Goal: Task Accomplishment & Management: Use online tool/utility

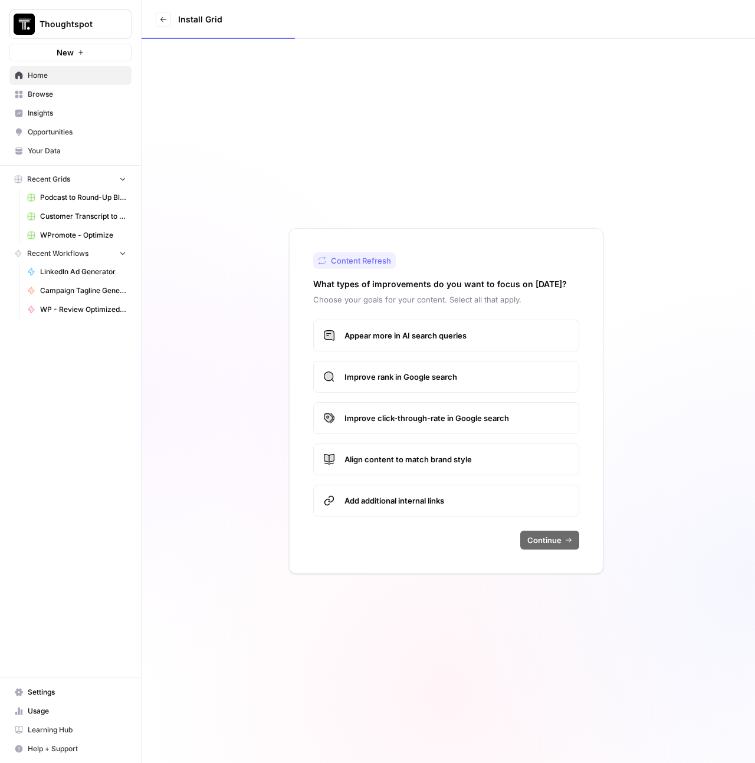
click at [68, 92] on span "Browse" at bounding box center [77, 94] width 98 height 11
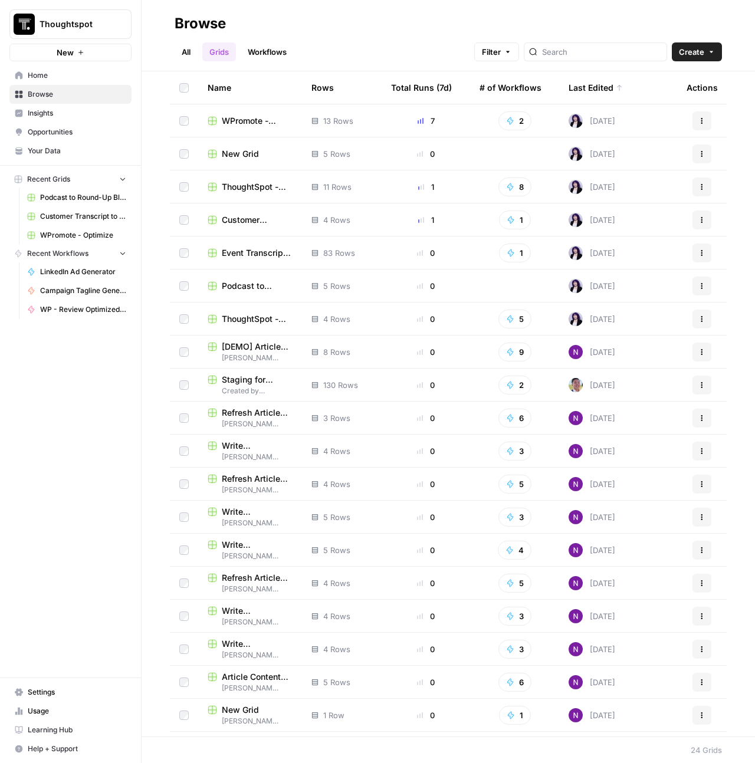
click at [232, 220] on span "Customer Transcript to Case Study" at bounding box center [257, 220] width 71 height 12
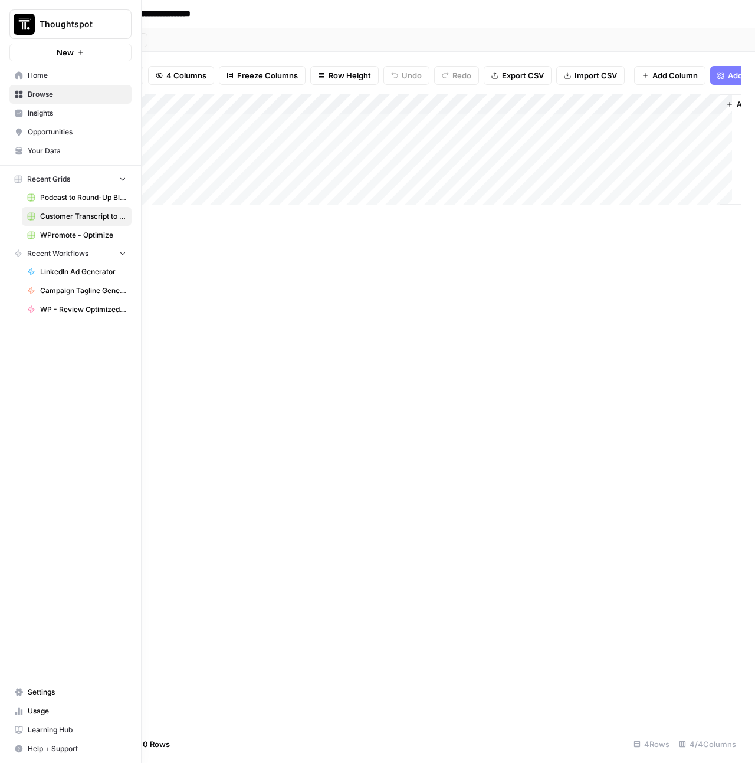
click at [45, 95] on span "Browse" at bounding box center [77, 94] width 98 height 11
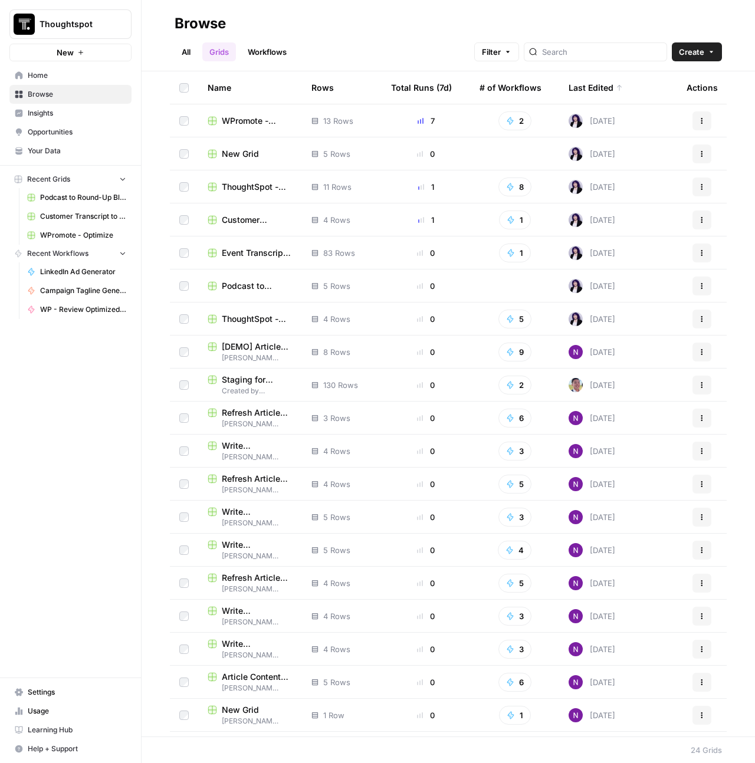
click at [246, 162] on td "New Grid" at bounding box center [250, 153] width 104 height 32
click at [234, 252] on span "Event Transcript to Blog" at bounding box center [257, 253] width 71 height 12
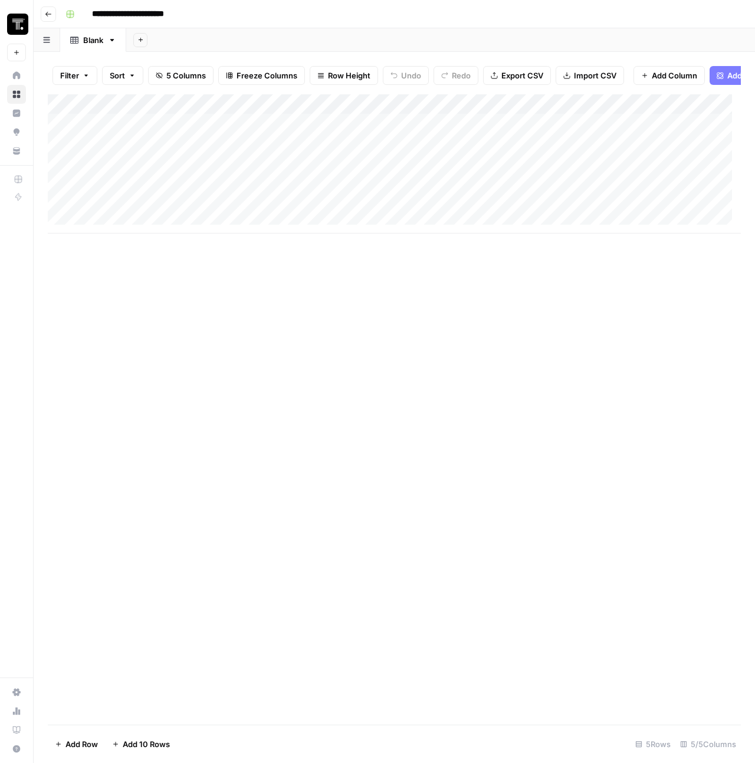
click at [57, 15] on header "**********" at bounding box center [394, 14] width 721 height 28
click at [45, 15] on icon "button" at bounding box center [48, 14] width 7 height 7
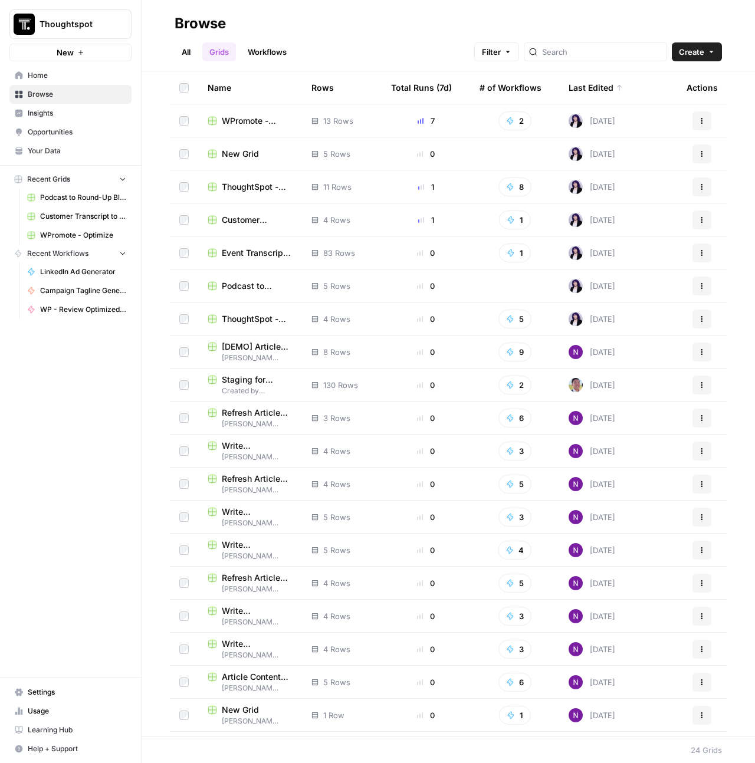
click at [264, 53] on link "Workflows" at bounding box center [267, 51] width 53 height 19
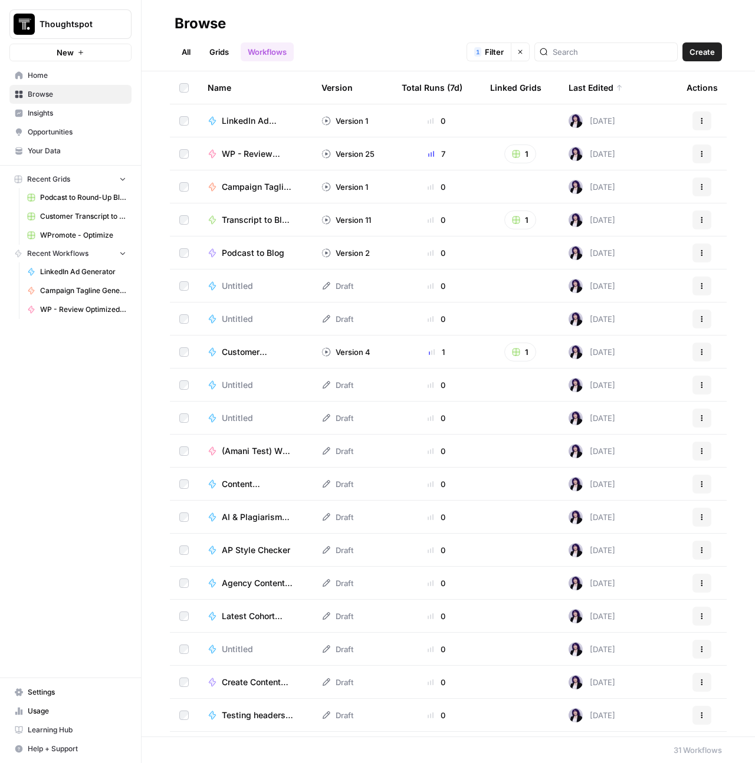
click at [261, 256] on span "Podcast to Blog" at bounding box center [253, 253] width 63 height 12
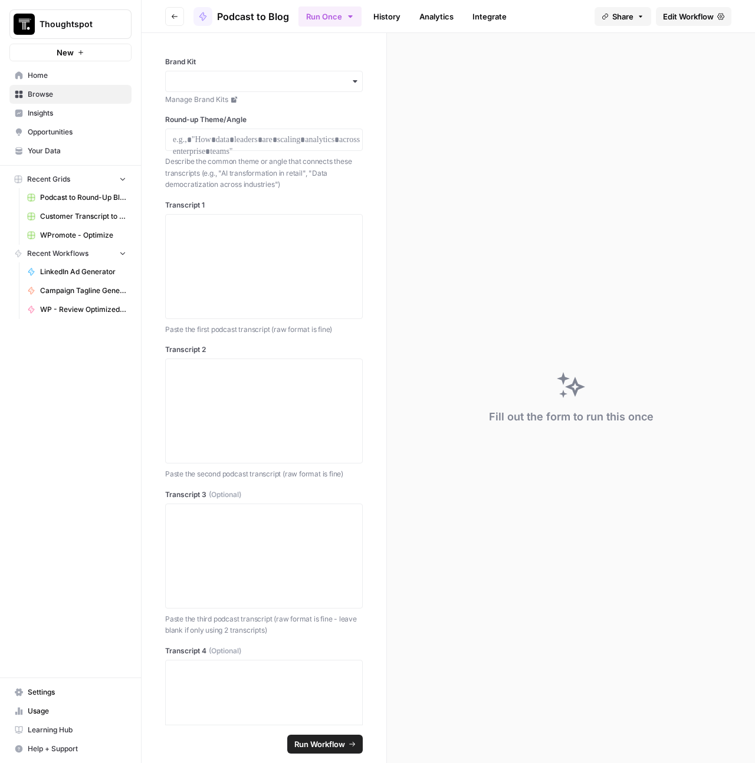
click at [674, 20] on span "Edit Workflow" at bounding box center [688, 17] width 51 height 12
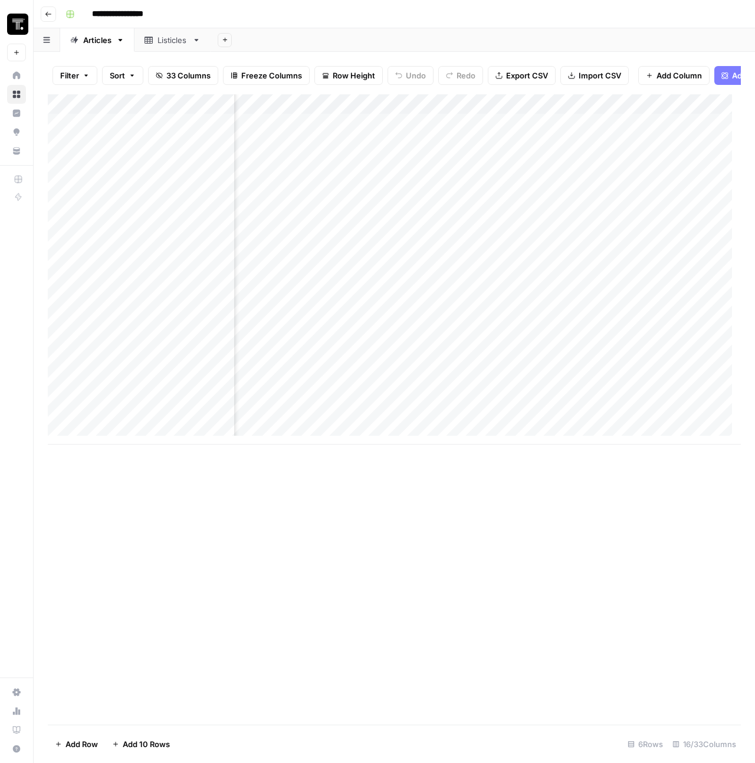
scroll to position [0, 523]
click at [433, 173] on div "Add Column" at bounding box center [394, 405] width 693 height 622
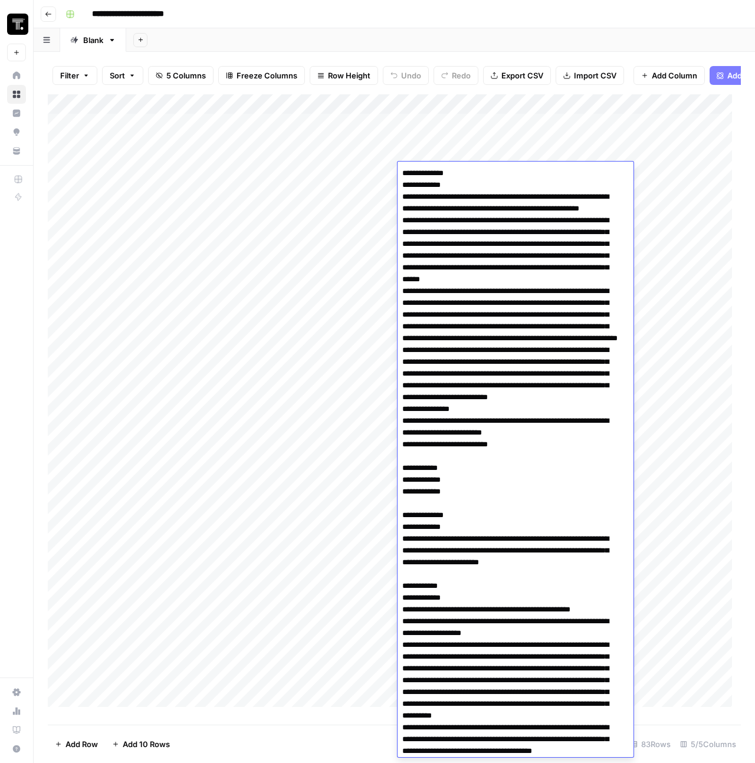
scroll to position [1795, 0]
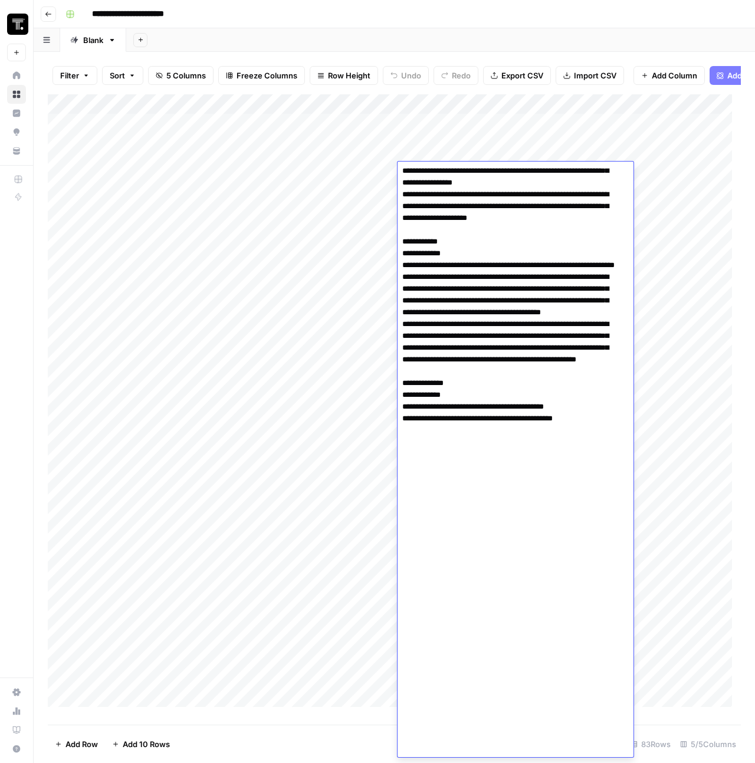
click at [340, 239] on div "Add Column" at bounding box center [394, 405] width 693 height 622
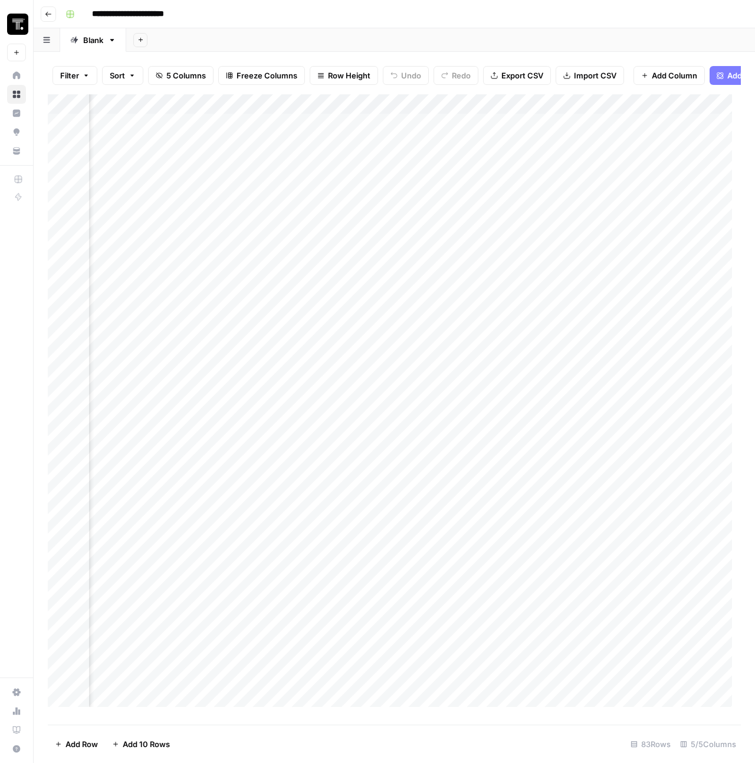
scroll to position [0, 147]
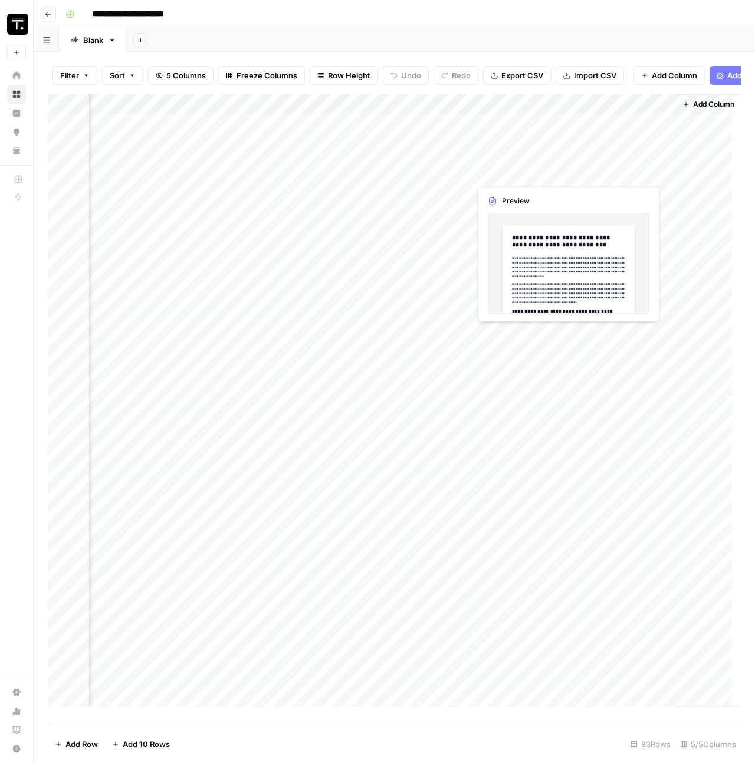
click at [601, 170] on div "Add Column" at bounding box center [394, 405] width 693 height 622
click at [599, 172] on div "Add Column" at bounding box center [394, 405] width 693 height 622
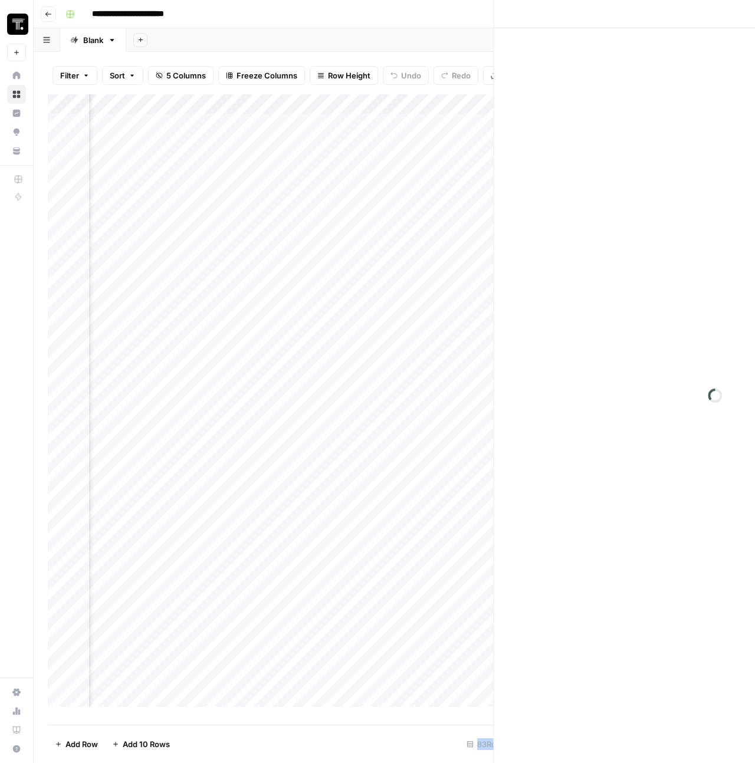
click at [599, 172] on div at bounding box center [613, 173] width 108 height 22
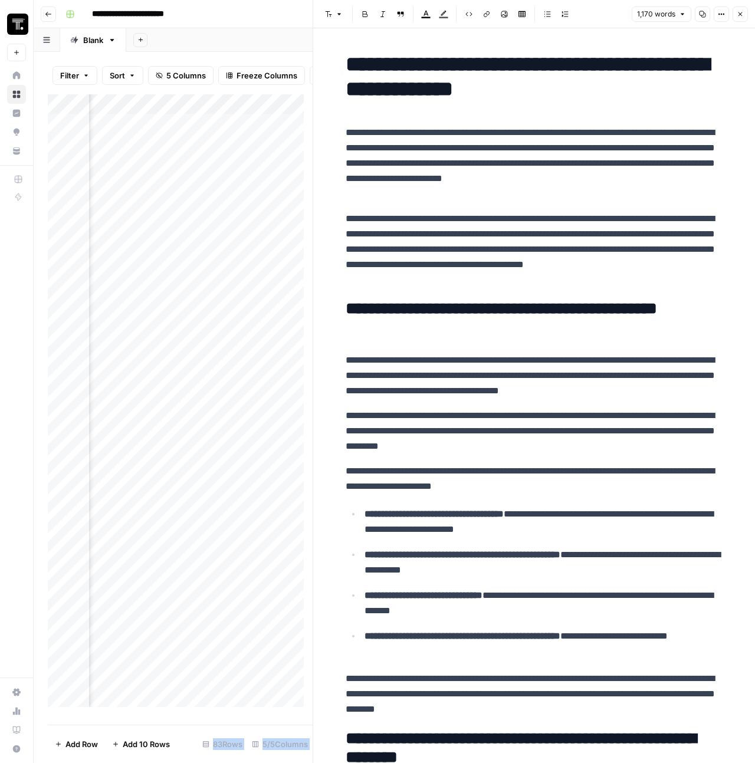
click at [744, 15] on button "Close" at bounding box center [739, 13] width 15 height 15
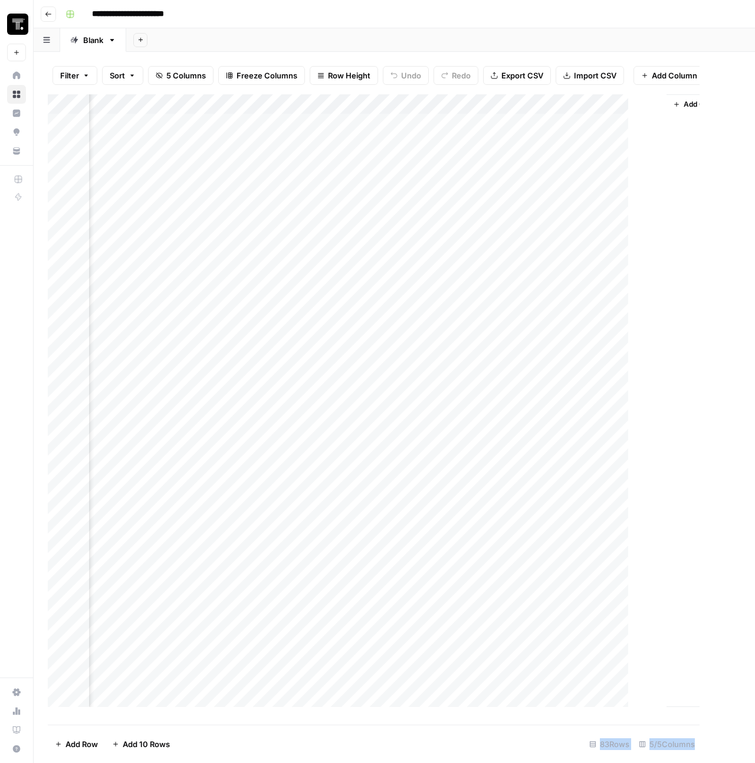
scroll to position [0, 133]
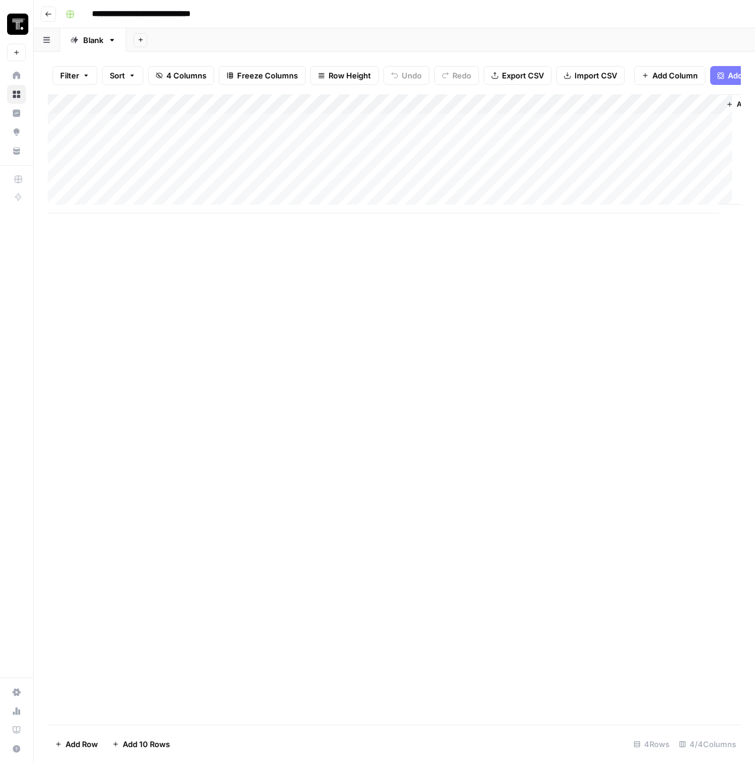
click at [154, 134] on div "Add Column" at bounding box center [394, 153] width 693 height 119
click at [148, 150] on div "Add Column" at bounding box center [394, 153] width 693 height 119
click at [148, 150] on textarea "********" at bounding box center [182, 153] width 189 height 17
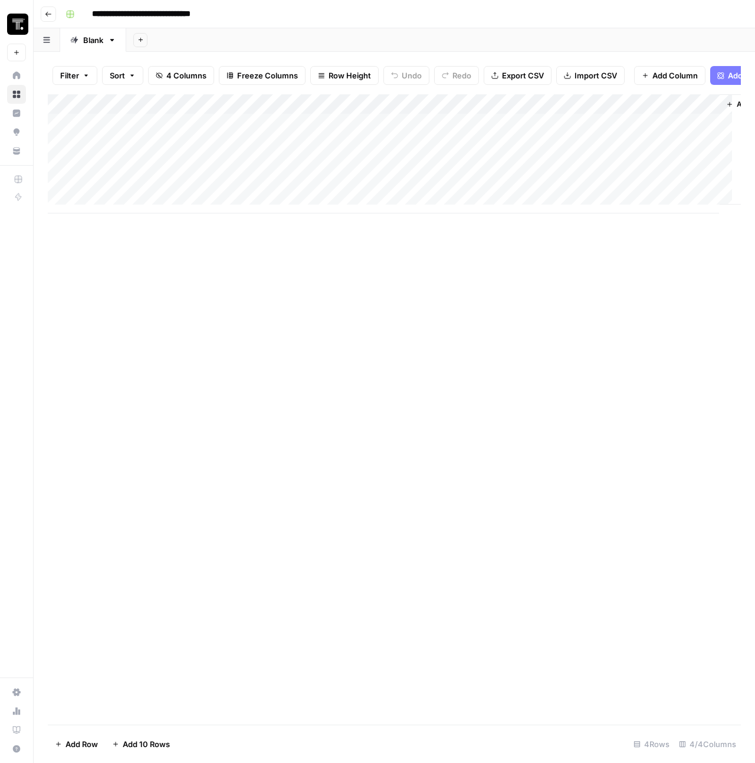
click at [133, 169] on div "Add Column" at bounding box center [394, 153] width 693 height 119
type textarea "********"
click at [314, 153] on div "Add Column" at bounding box center [394, 153] width 693 height 119
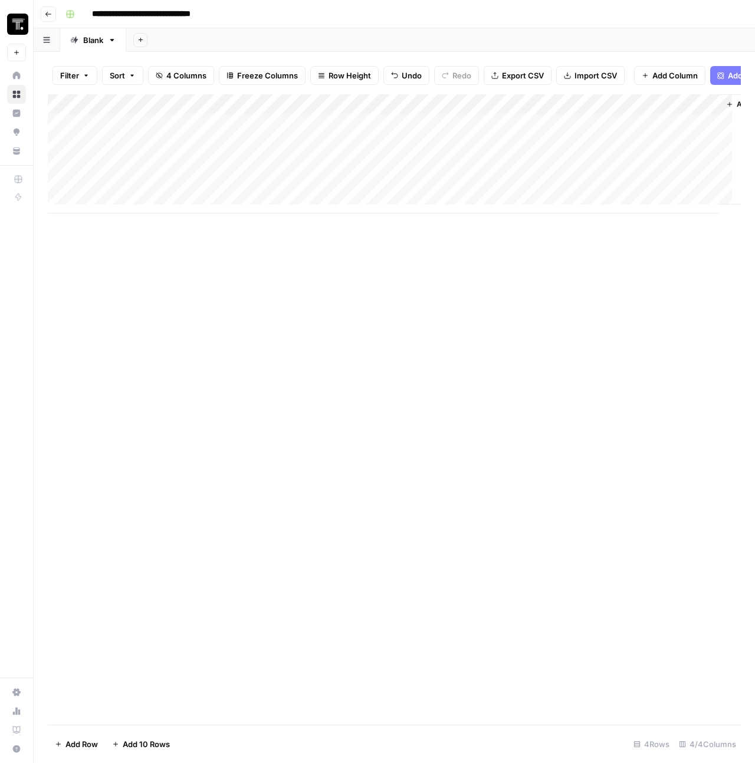
click at [583, 312] on div "Add Column" at bounding box center [394, 409] width 693 height 630
click at [313, 163] on div "Add Column" at bounding box center [394, 153] width 693 height 119
type textarea "**********"
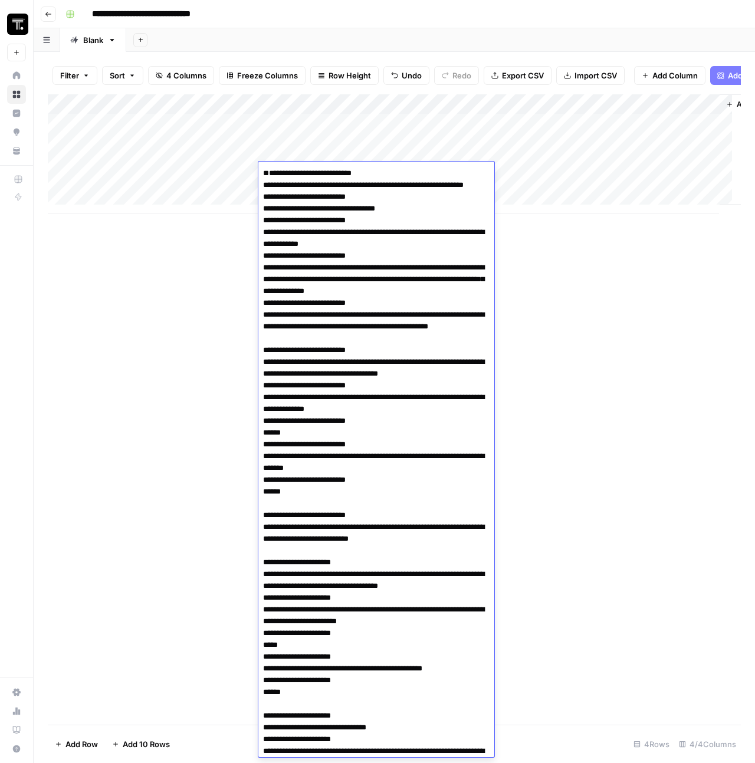
scroll to position [21852, 0]
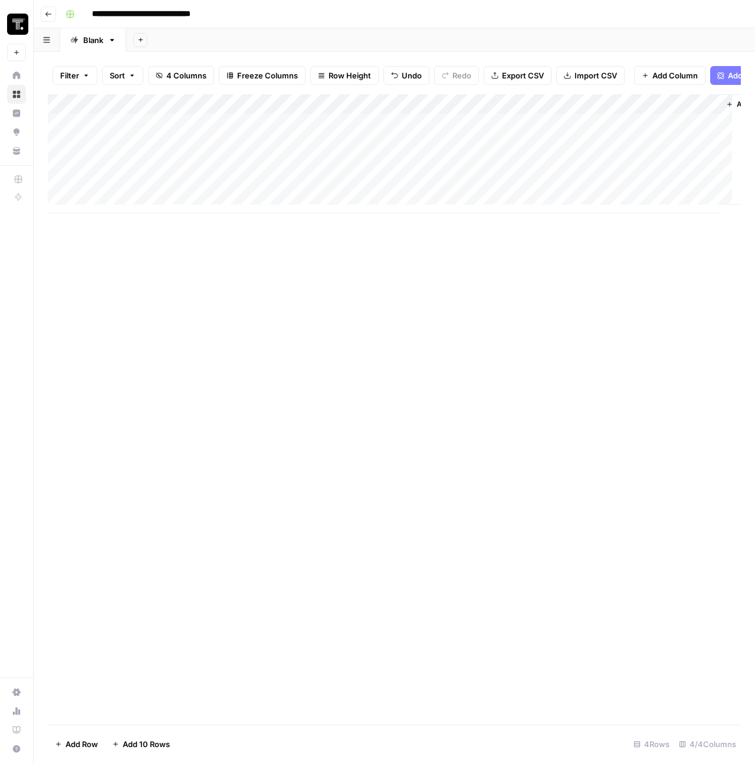
click at [588, 179] on div "Add Column" at bounding box center [394, 153] width 693 height 119
click at [525, 173] on div "Add Column" at bounding box center [394, 153] width 693 height 119
click at [645, 153] on div "Add Column" at bounding box center [394, 153] width 693 height 119
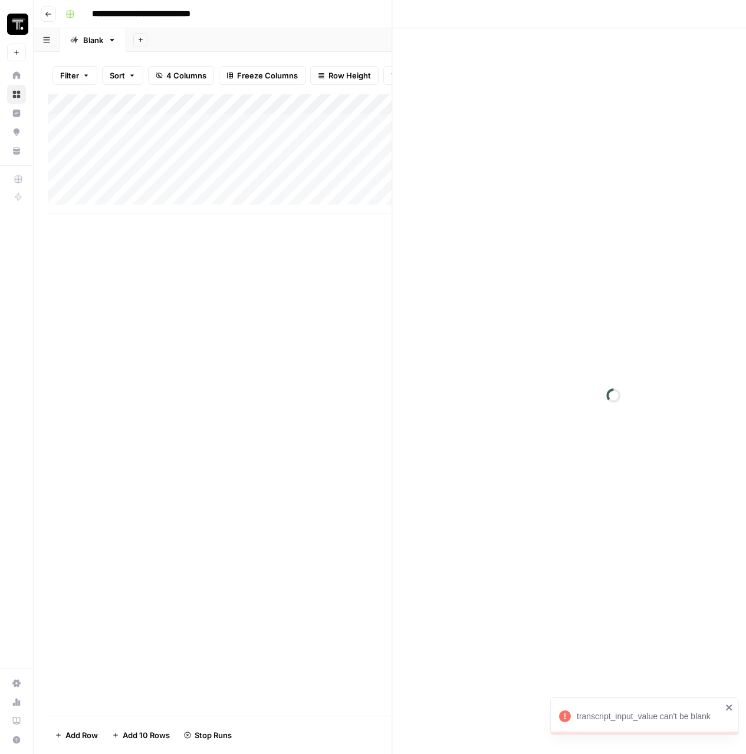
click at [645, 153] on div at bounding box center [666, 153] width 108 height 22
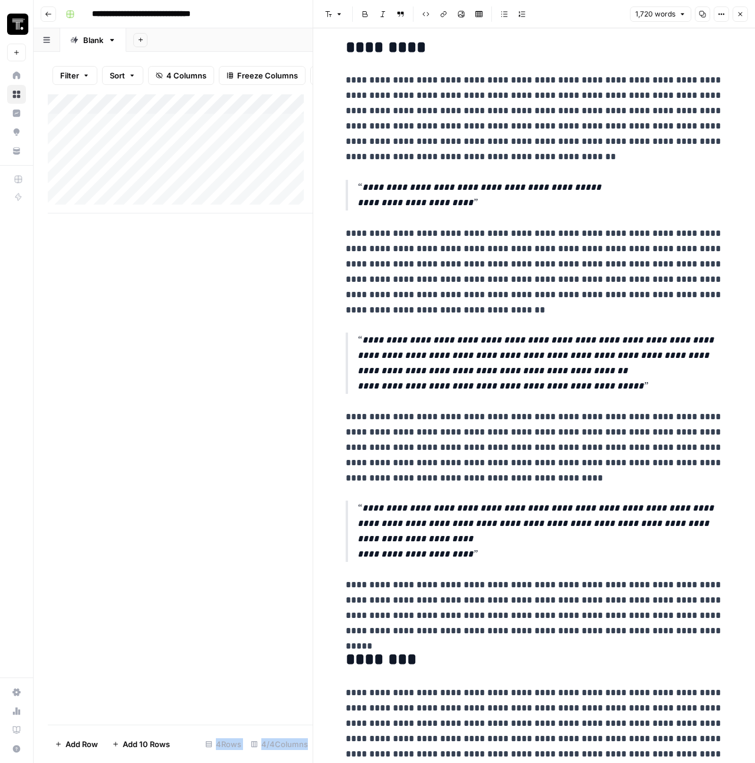
scroll to position [884, 0]
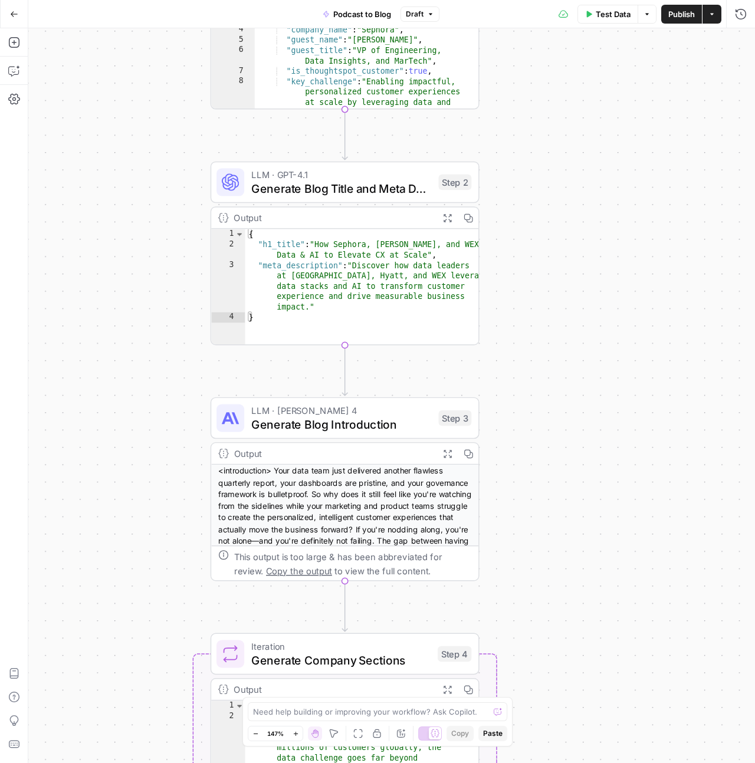
drag, startPoint x: 486, startPoint y: 225, endPoint x: 564, endPoint y: 404, distance: 194.7
click at [564, 404] on div "Workflow Input Settings Inputs LLM · GPT-4.1 Analyze Transcripts and Extract Ke…" at bounding box center [391, 395] width 726 height 735
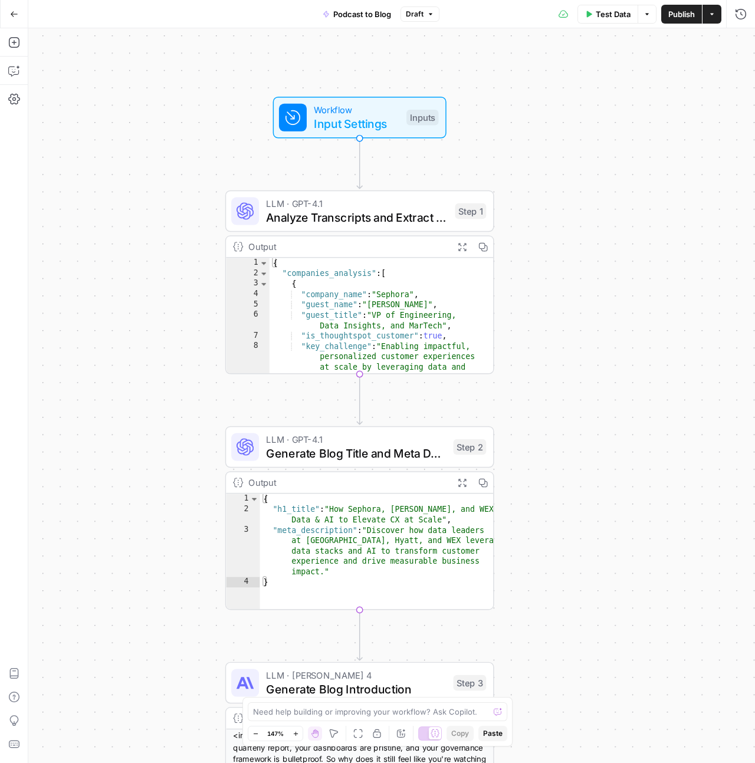
drag, startPoint x: 544, startPoint y: 275, endPoint x: 555, endPoint y: 499, distance: 224.3
click at [555, 499] on div "Workflow Input Settings Inputs LLM · GPT-4.1 Analyze Transcripts and Extract Ke…" at bounding box center [391, 395] width 726 height 735
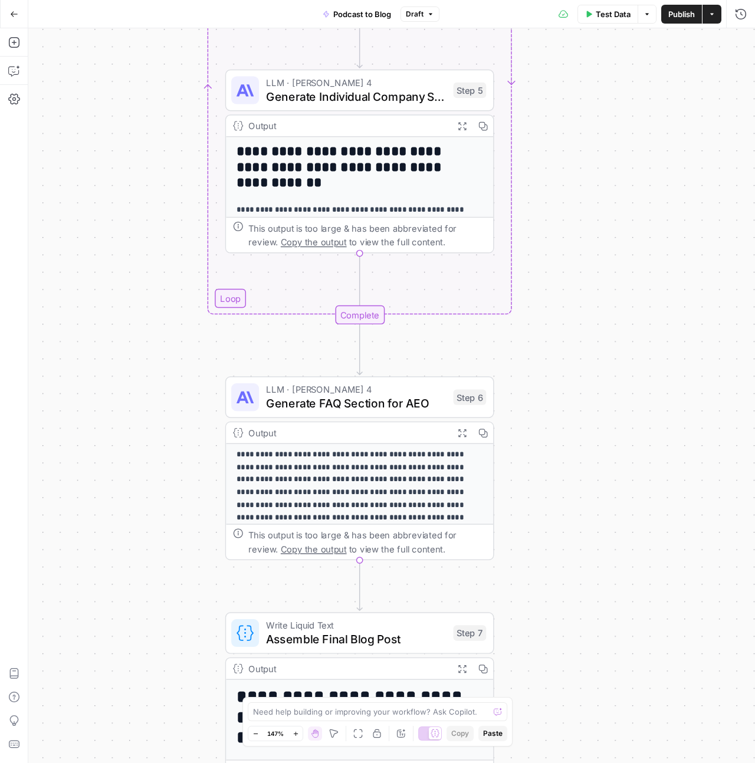
scroll to position [165, 0]
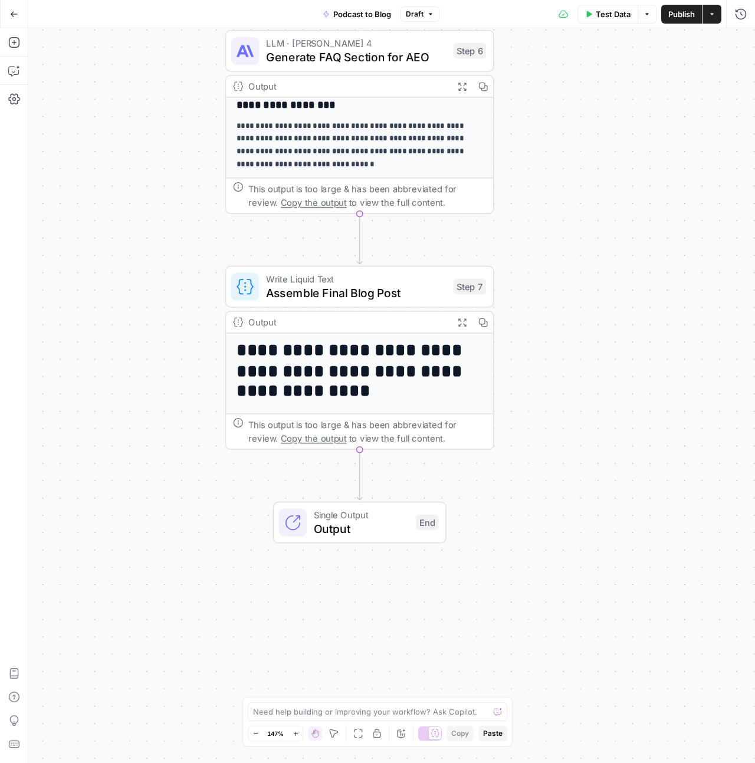
click at [362, 390] on h1 "**********" at bounding box center [353, 370] width 234 height 61
click at [367, 361] on h1 "**********" at bounding box center [353, 370] width 234 height 61
